Goal: Information Seeking & Learning: Understand process/instructions

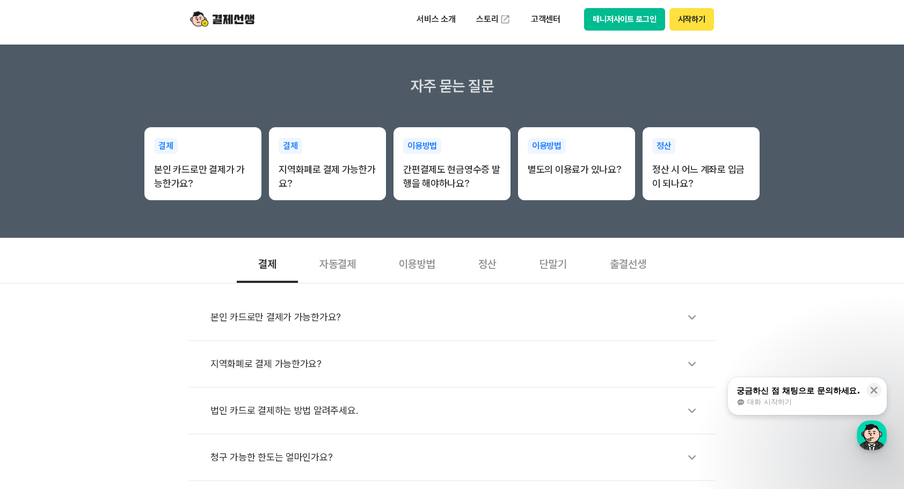
scroll to position [215, 0]
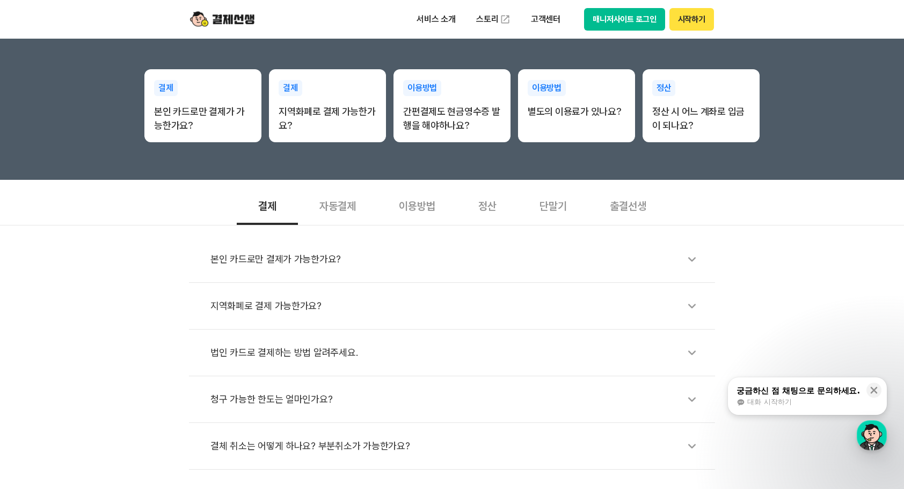
click at [428, 207] on div "이용방법" at bounding box center [416, 205] width 79 height 40
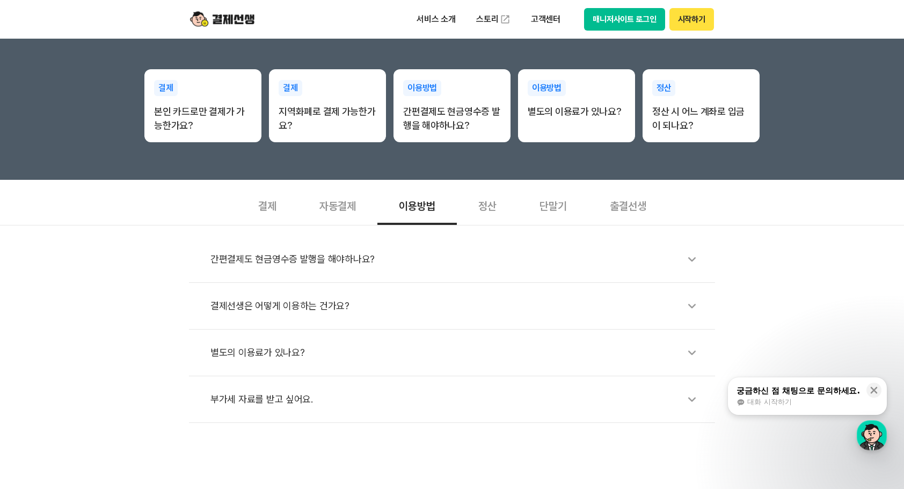
click at [695, 260] on icon at bounding box center [692, 259] width 25 height 25
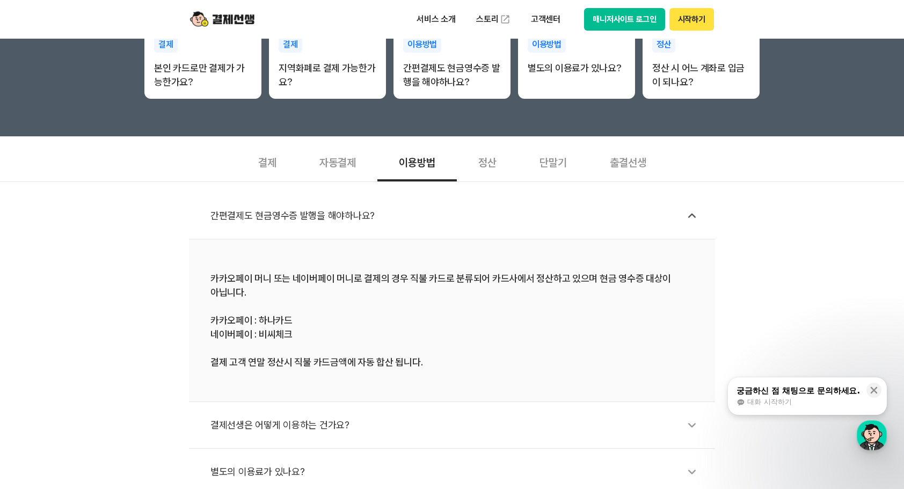
scroll to position [322, 0]
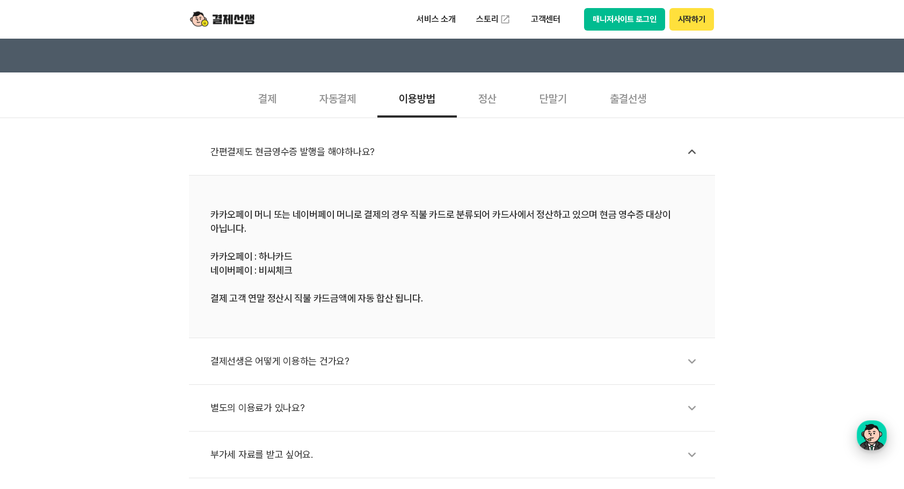
click at [861, 430] on div "button" at bounding box center [872, 435] width 30 height 30
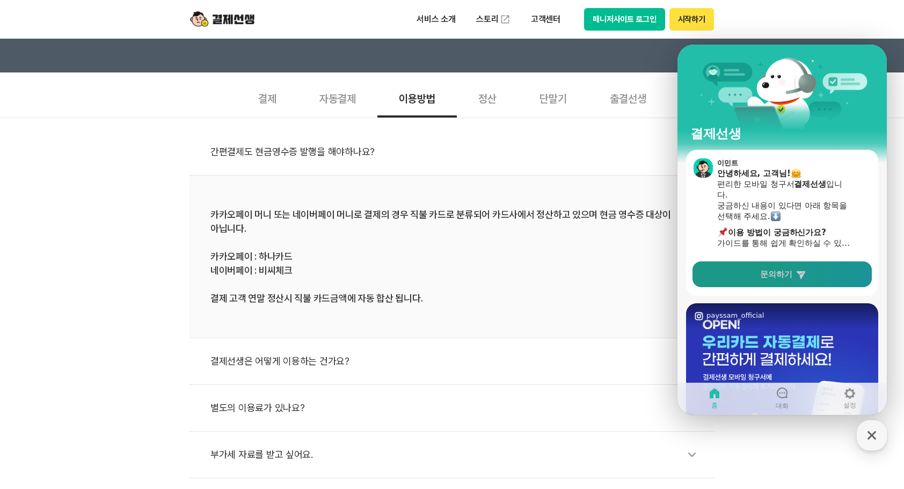
click at [769, 267] on link "문의하기" at bounding box center [782, 274] width 179 height 26
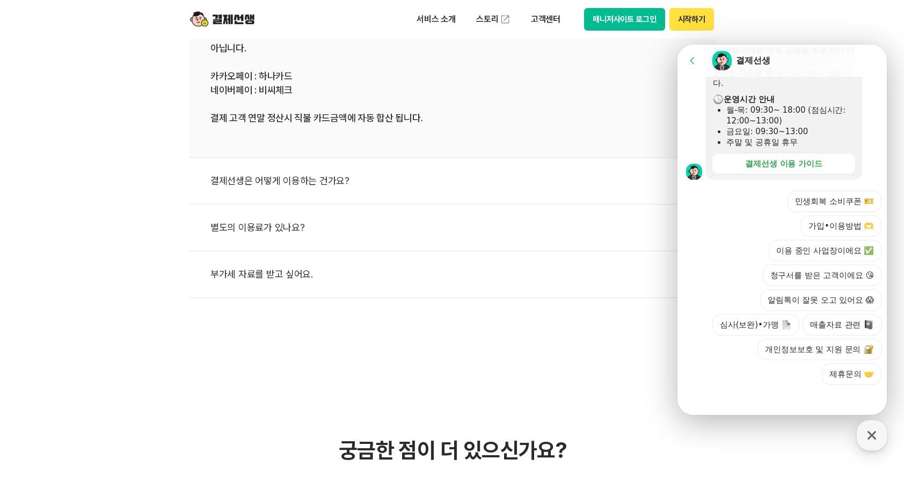
scroll to position [537, 0]
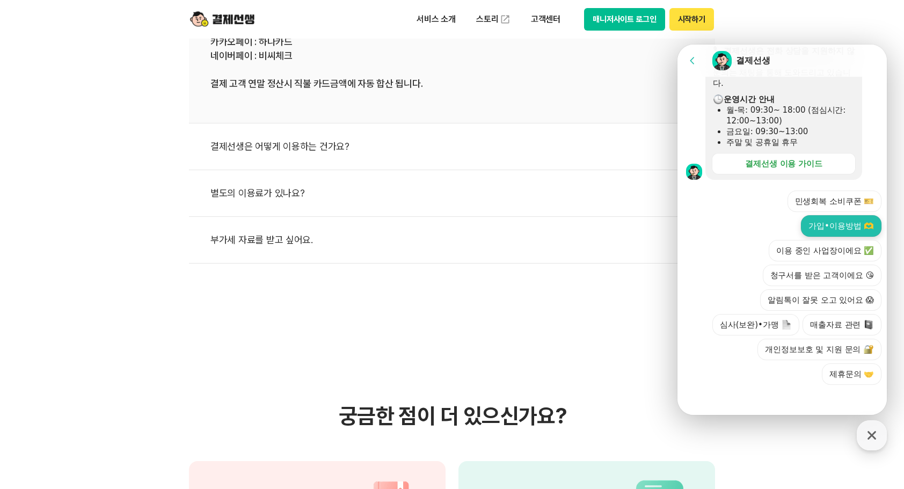
click at [840, 230] on button "가입•이용방법 🫶" at bounding box center [841, 225] width 81 height 21
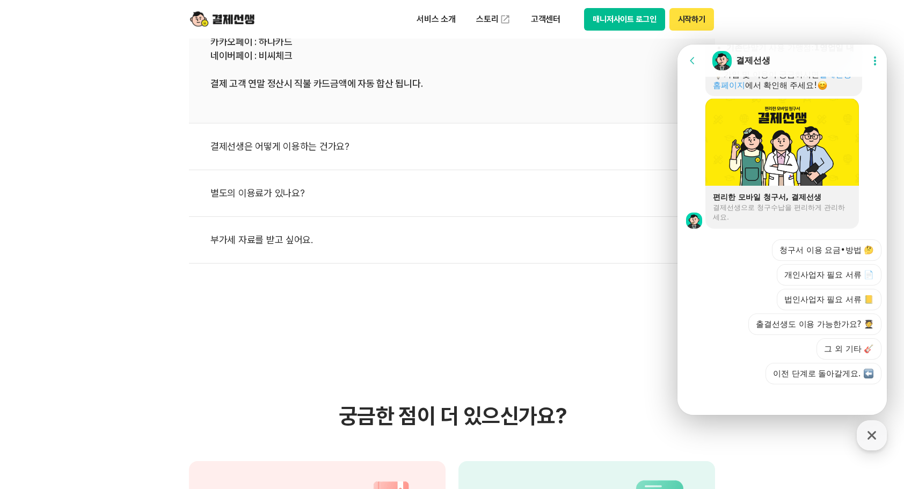
scroll to position [784, 0]
click at [754, 404] on div at bounding box center [784, 398] width 213 height 29
click at [749, 389] on div at bounding box center [784, 398] width 213 height 29
click at [790, 372] on button "이전 단계로 돌아갈게요." at bounding box center [824, 372] width 116 height 21
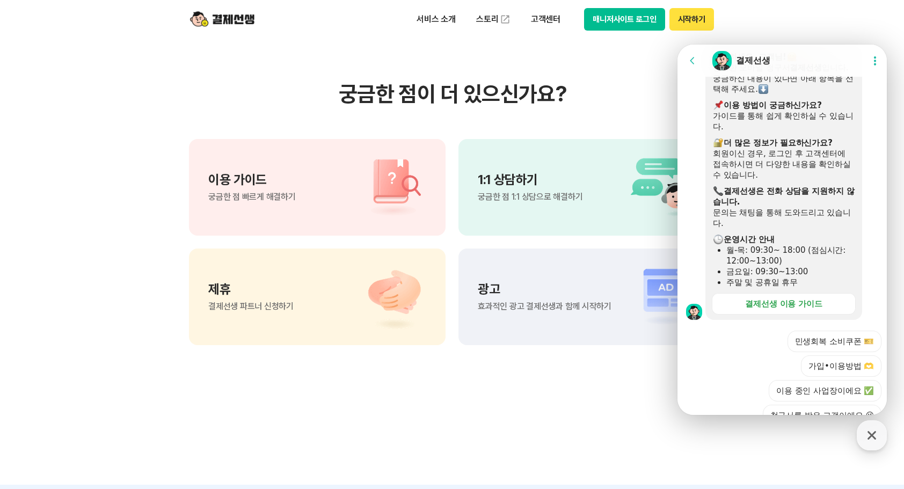
scroll to position [1159, 0]
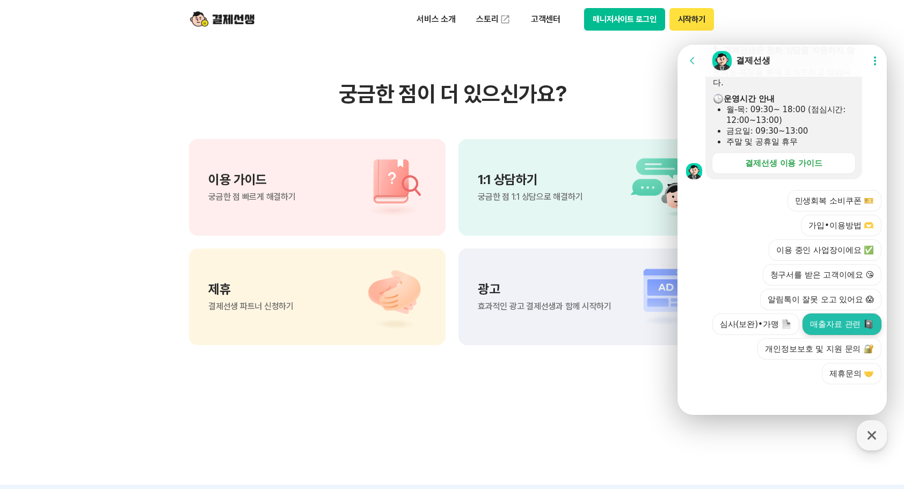
click at [829, 329] on button "매출자료 관련" at bounding box center [842, 324] width 79 height 21
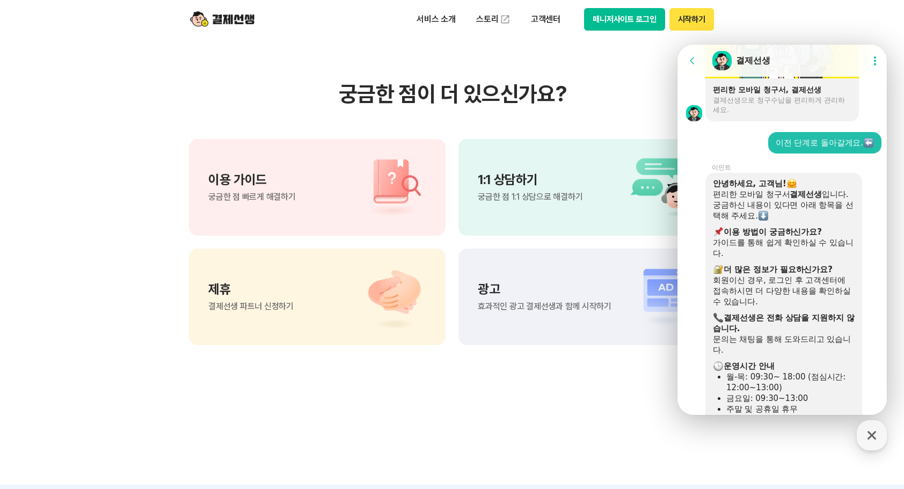
scroll to position [849, 0]
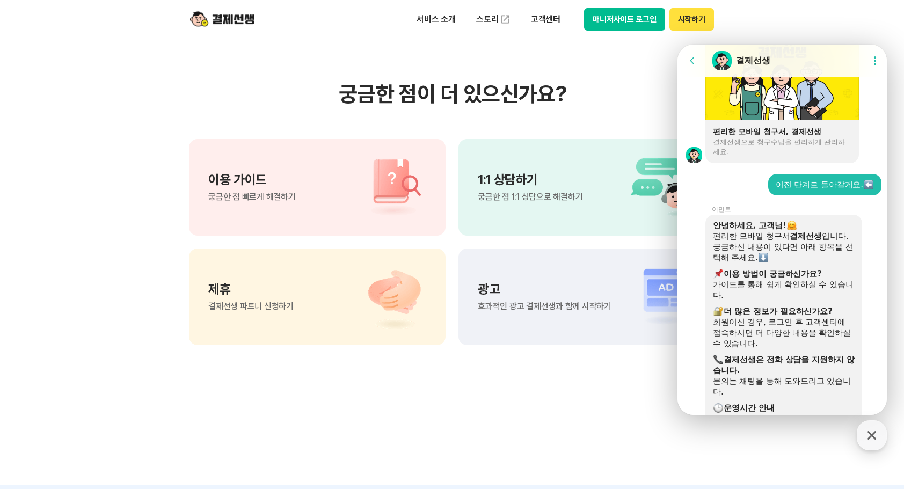
click at [870, 67] on button "Show userchat action dialog" at bounding box center [874, 60] width 19 height 19
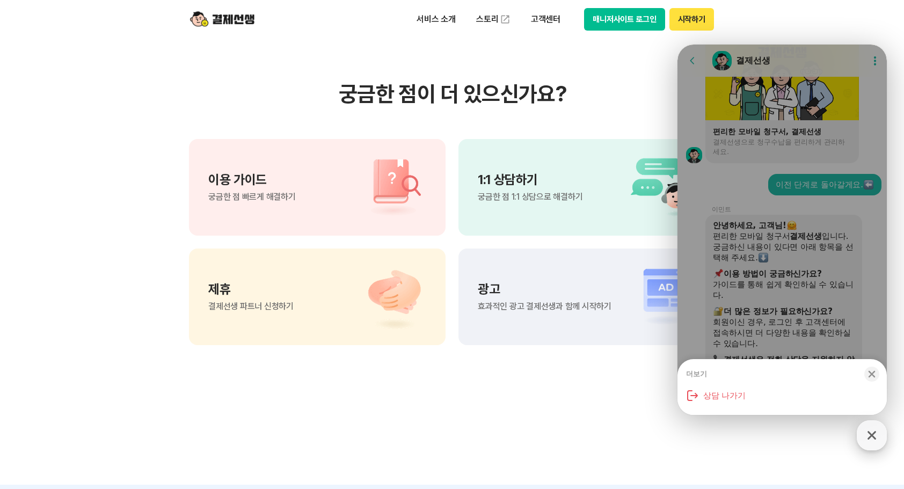
click at [877, 434] on icon "button" at bounding box center [871, 435] width 19 height 19
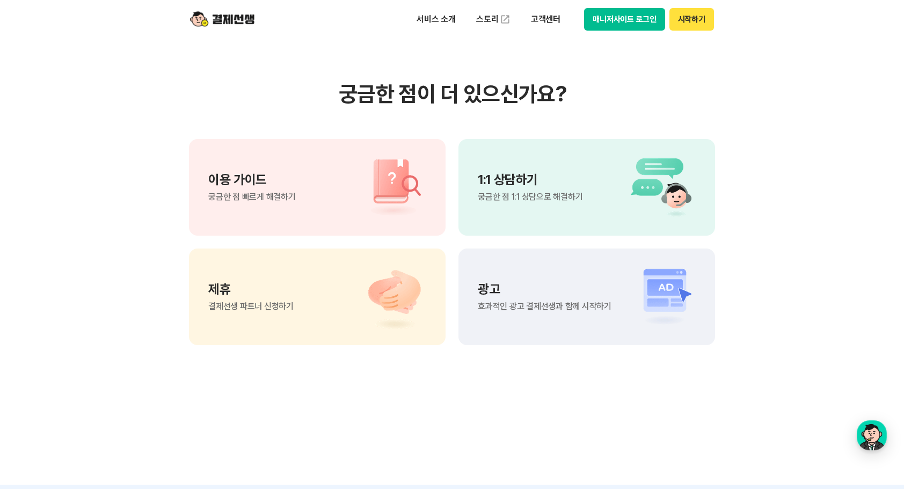
click at [636, 385] on section "궁금한 점이 더 있으신가요? 이용 가이드 궁금한 점 빠르게 해결하기 1:1 상담하기 궁금한 점 1:1 상담으로 해결하기 제휴 결제선생 파트너 …" at bounding box center [452, 212] width 904 height 543
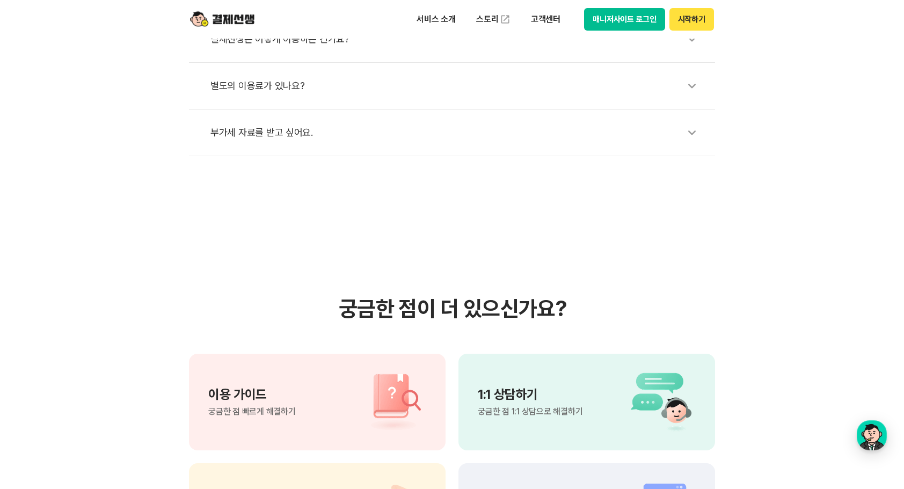
click at [280, 396] on p "이용 가이드" at bounding box center [252, 394] width 88 height 13
